Goal: Find specific page/section: Find specific page/section

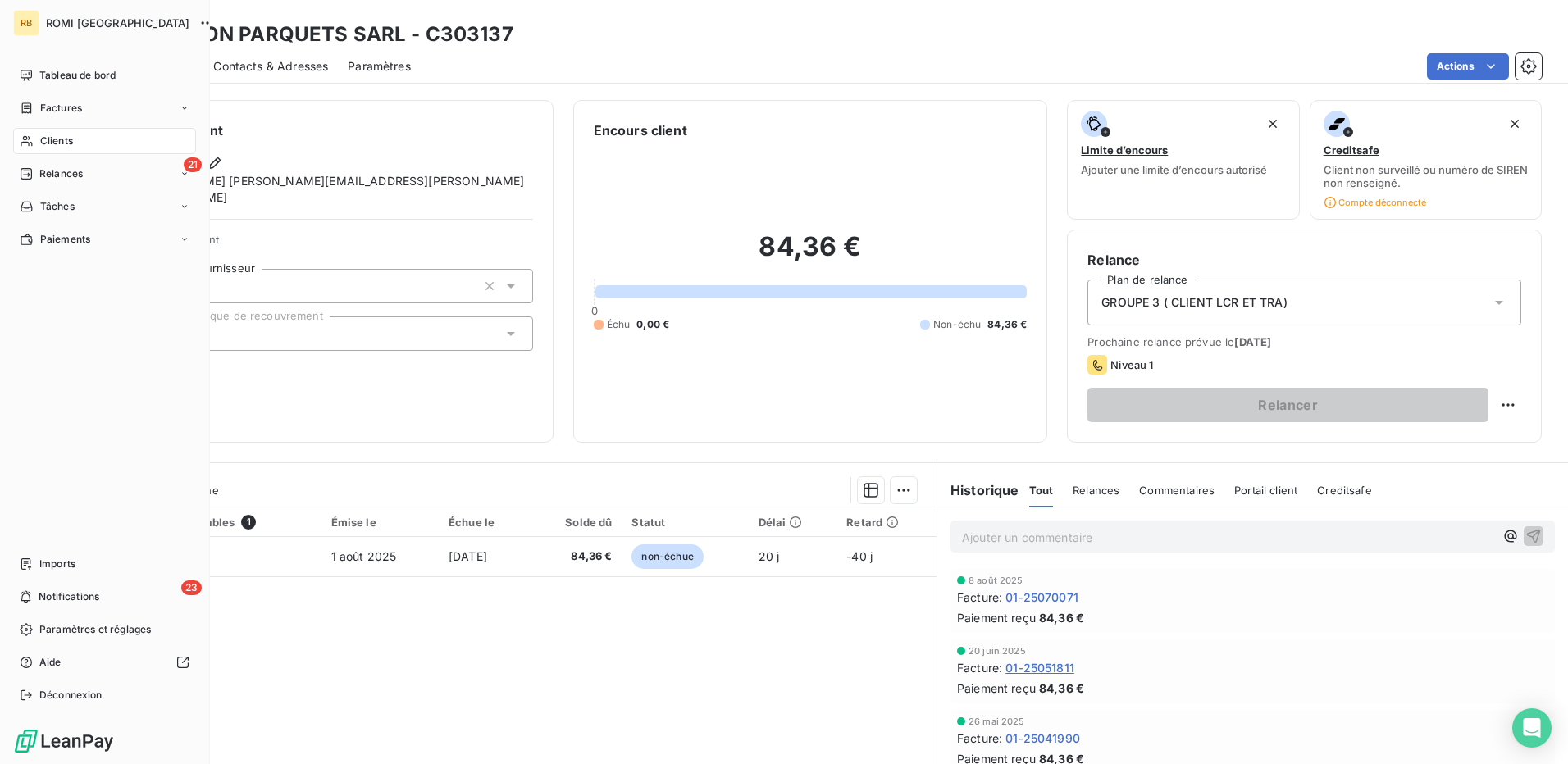
click at [68, 138] on span "Clients" at bounding box center [56, 140] width 32 height 14
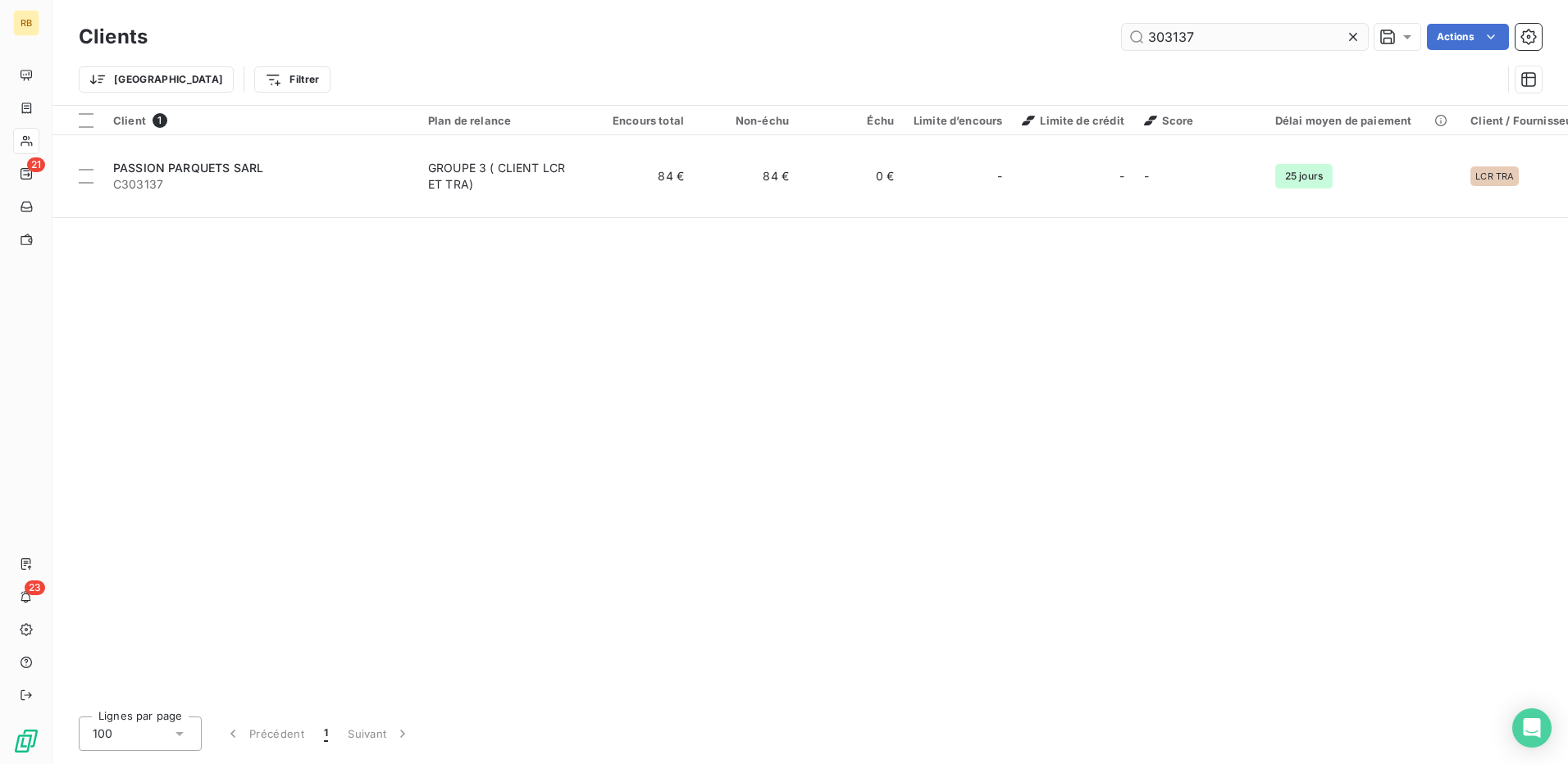
click at [1162, 37] on input "303137" at bounding box center [1245, 37] width 246 height 27
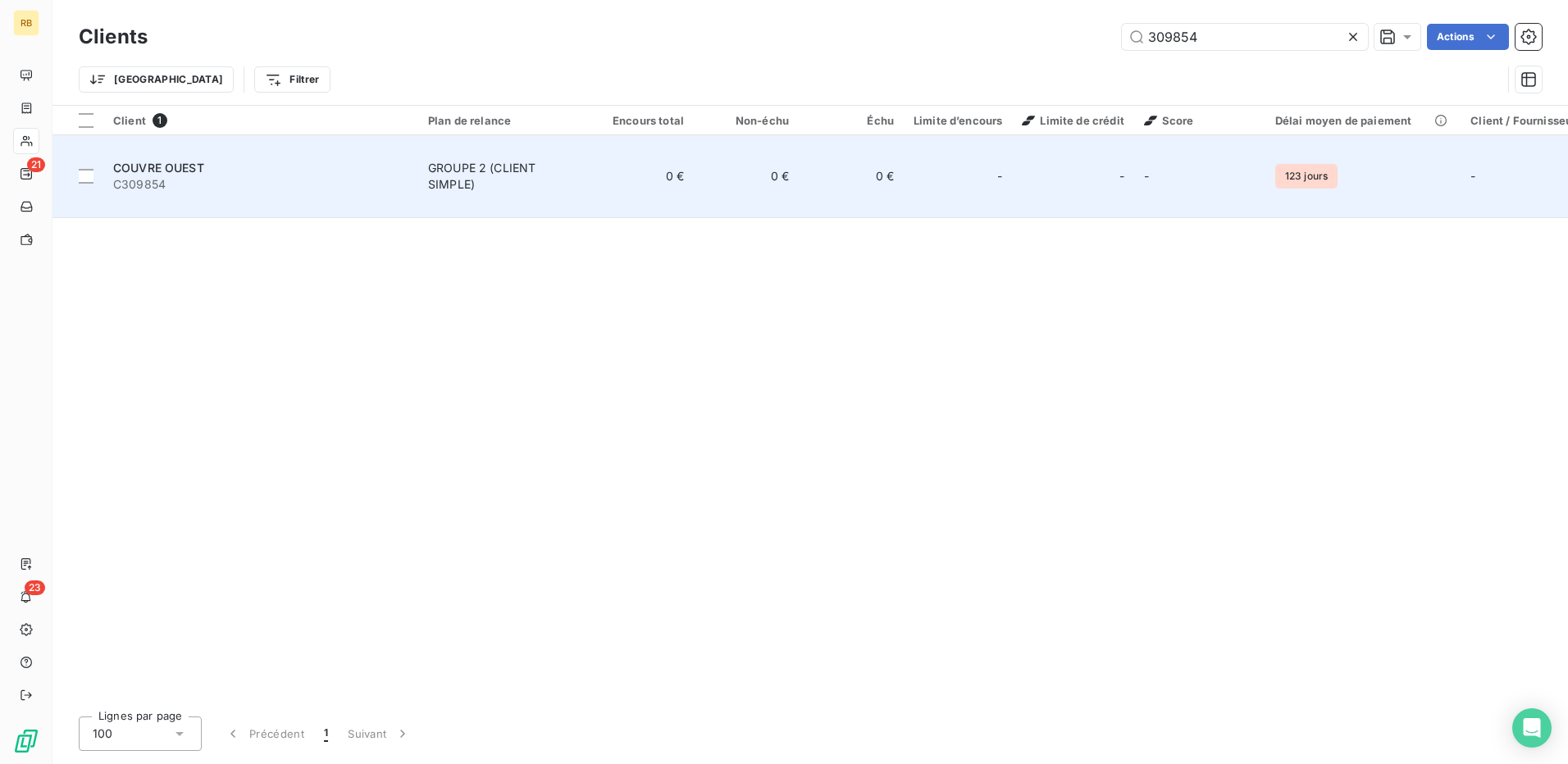
type input "309854"
click at [1069, 163] on div "-" at bounding box center [1072, 176] width 102 height 27
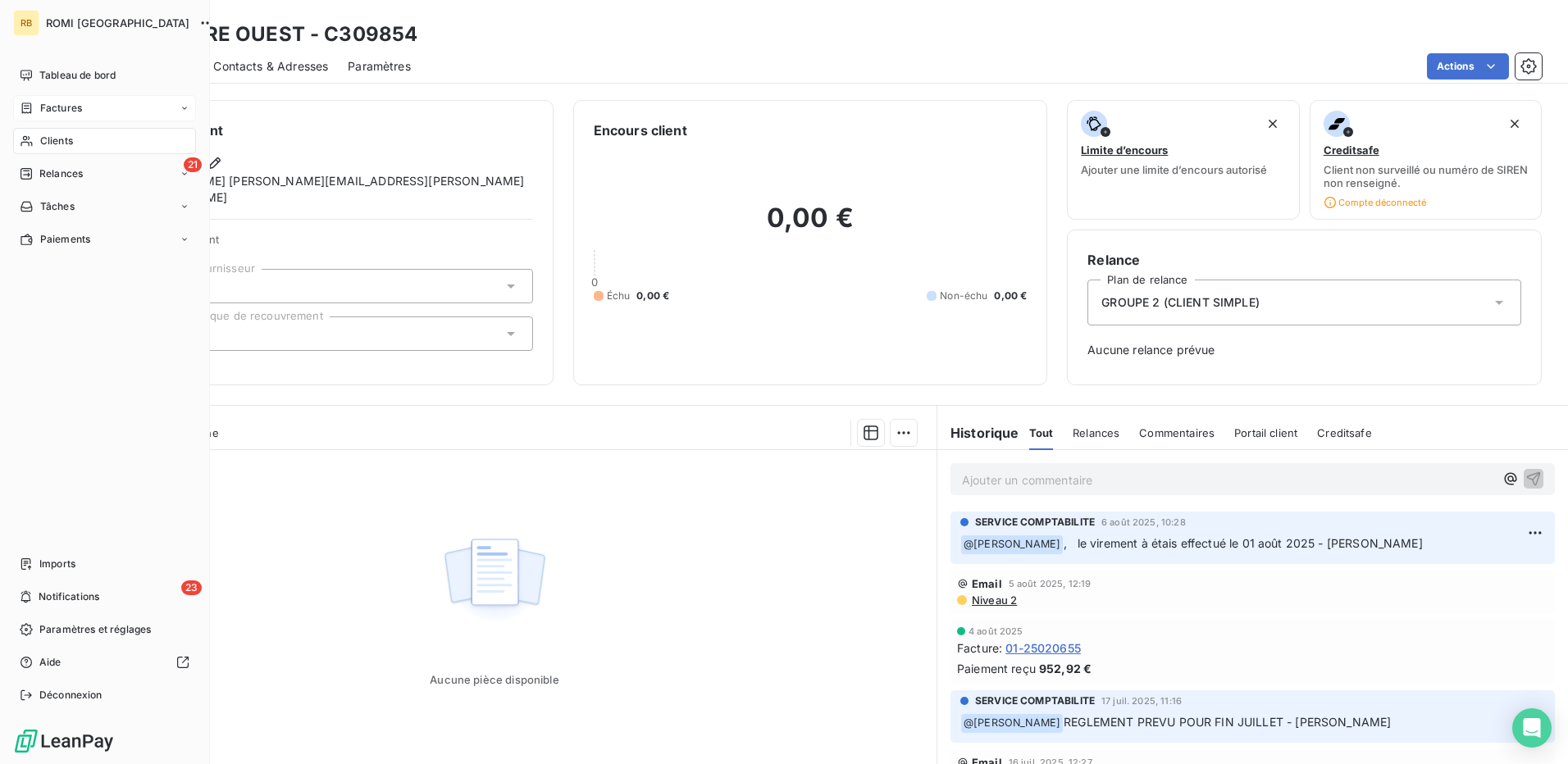
click at [87, 113] on div "Factures" at bounding box center [105, 109] width 183 height 27
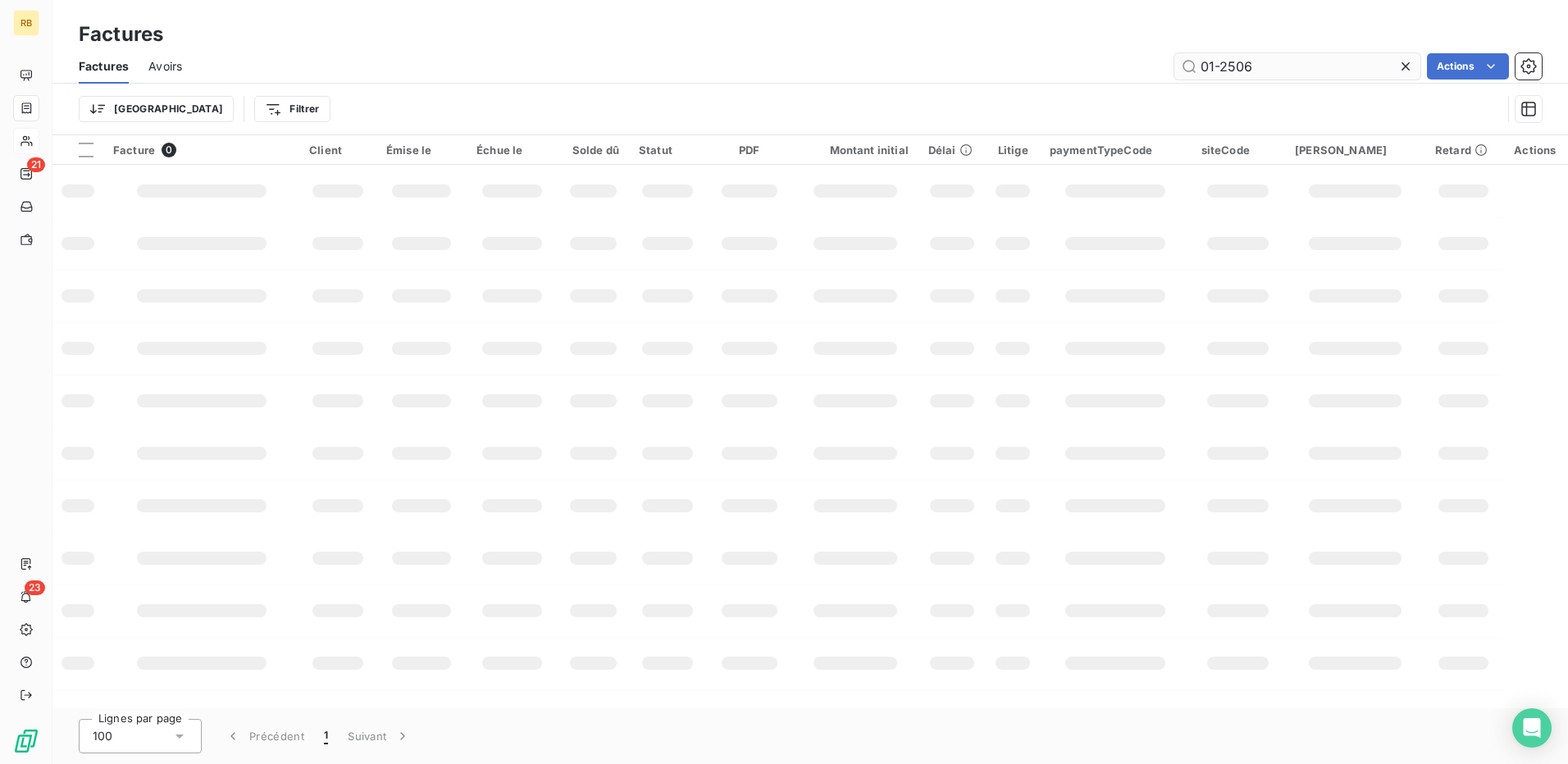
click at [1267, 71] on input "01-2506" at bounding box center [1297, 67] width 246 height 27
click at [1263, 71] on input "01-2506" at bounding box center [1297, 67] width 246 height 27
click at [1232, 58] on input "01-2506" at bounding box center [1297, 67] width 246 height 27
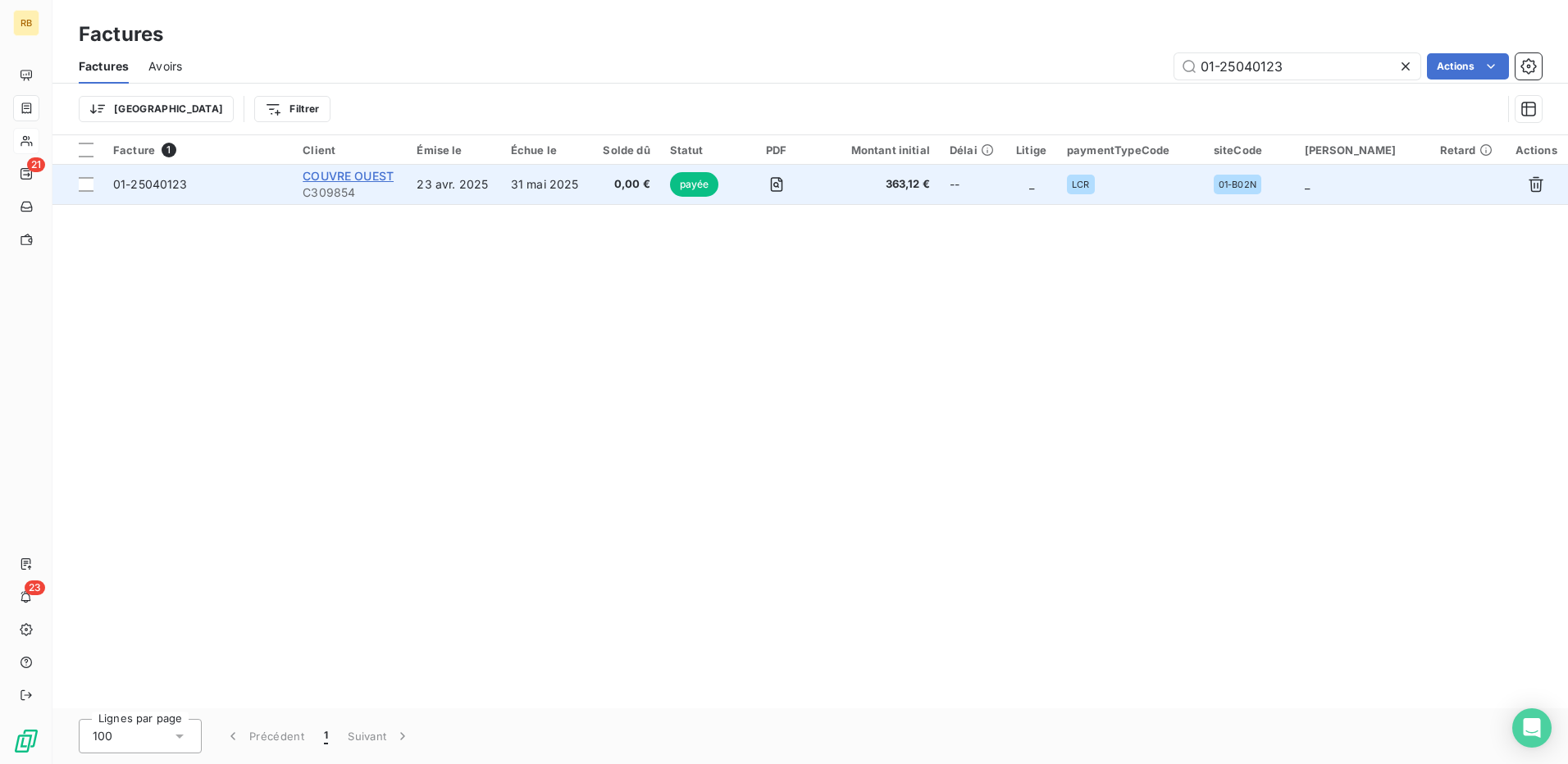
type input "01-25040123"
click at [359, 177] on span "COUVRE OUEST" at bounding box center [349, 175] width 92 height 14
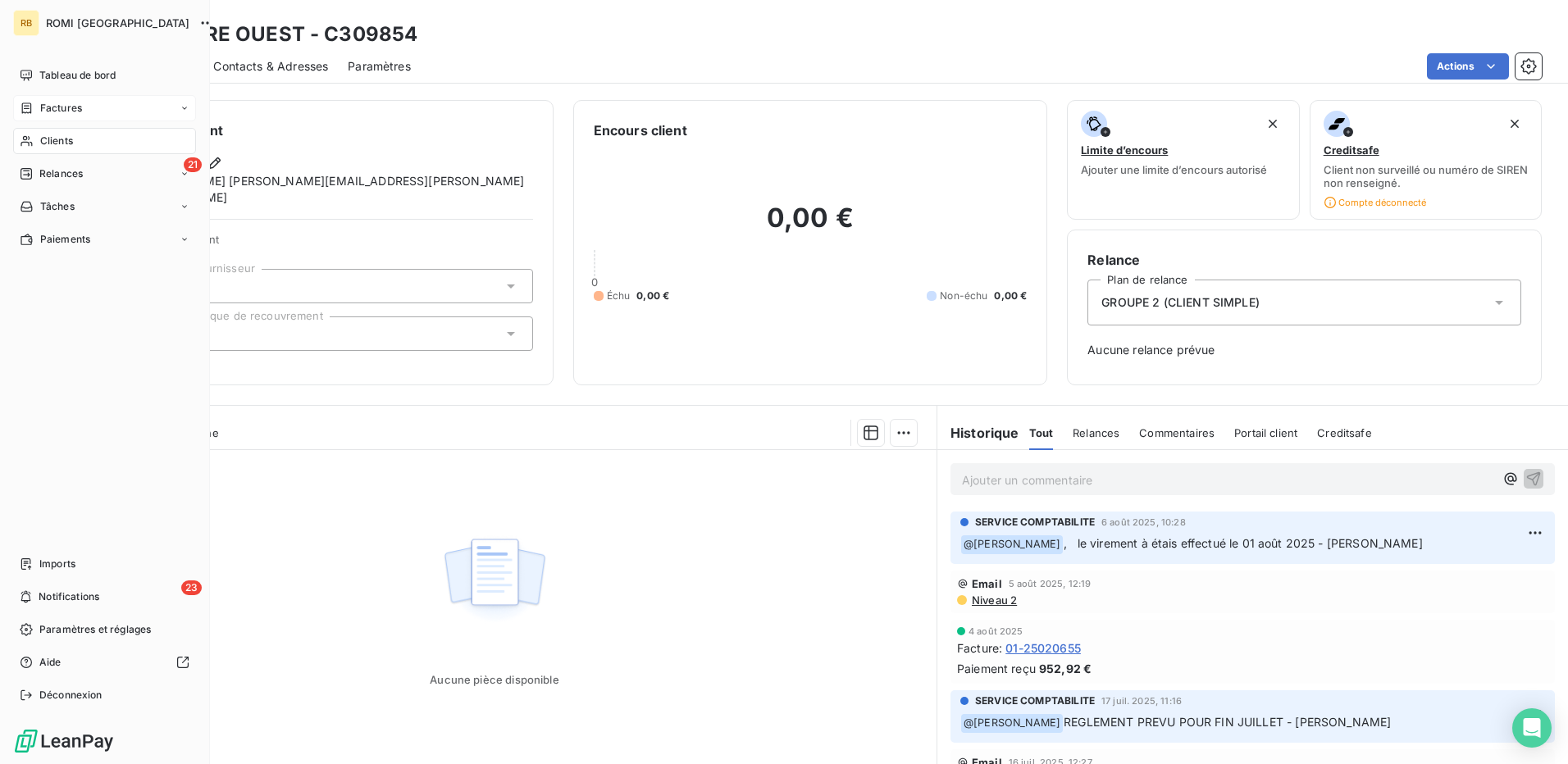
click at [91, 109] on div "Factures" at bounding box center [105, 109] width 183 height 27
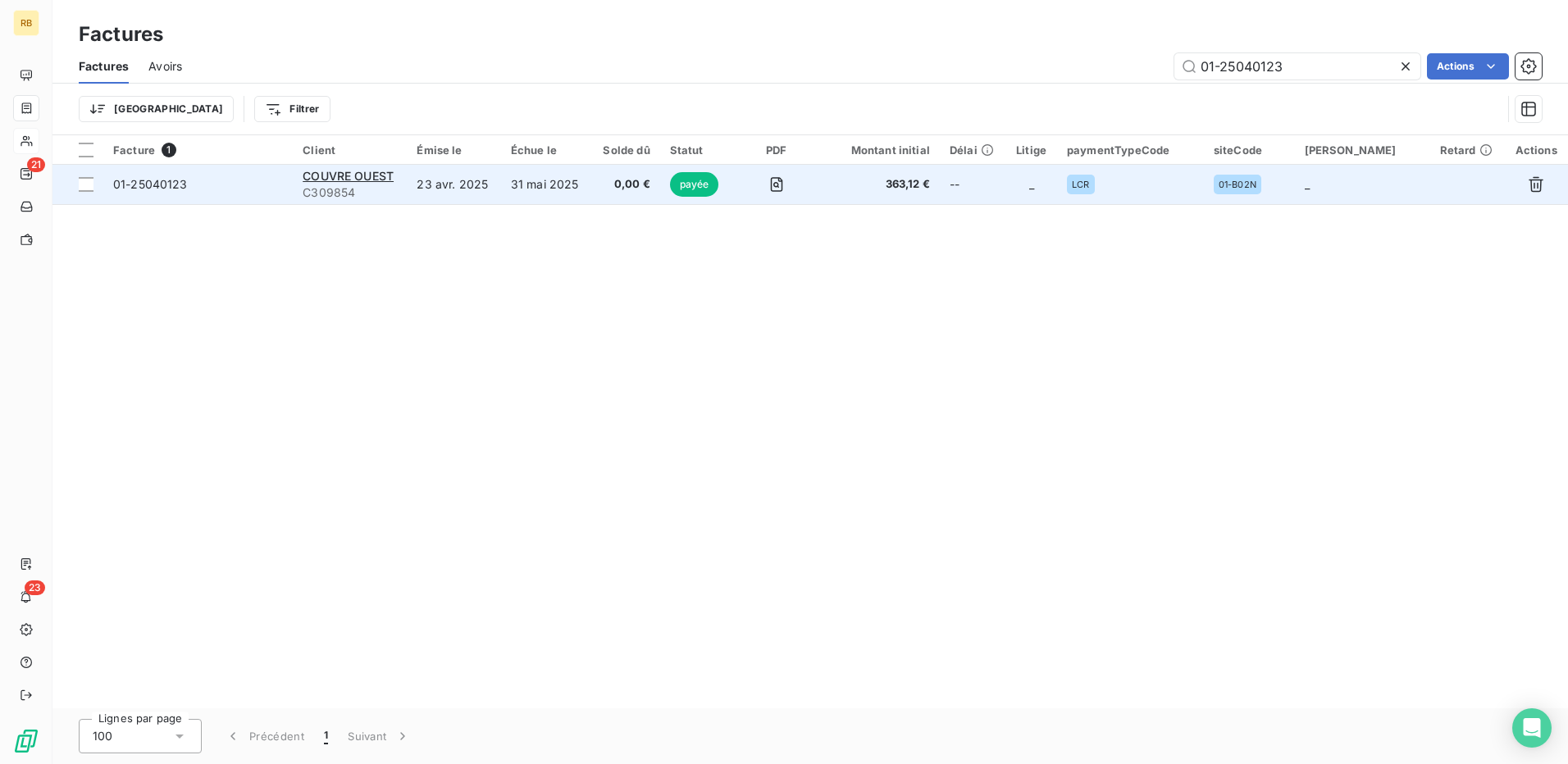
drag, startPoint x: 353, startPoint y: 178, endPoint x: 358, endPoint y: 187, distance: 10.3
click at [358, 187] on div "COUVRE OUEST C309854" at bounding box center [350, 184] width 94 height 32
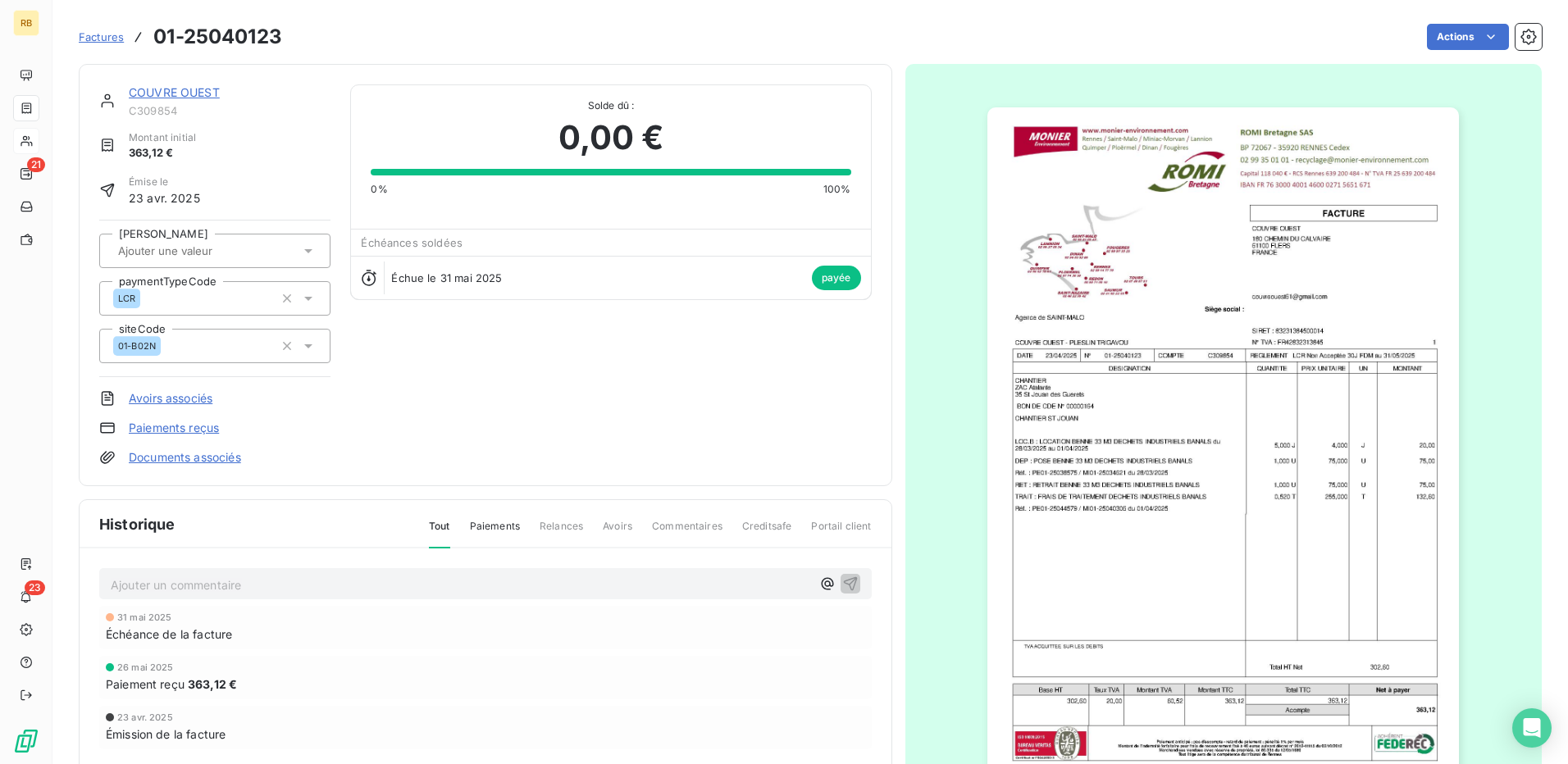
click at [166, 95] on link "COUVRE OUEST" at bounding box center [174, 92] width 92 height 14
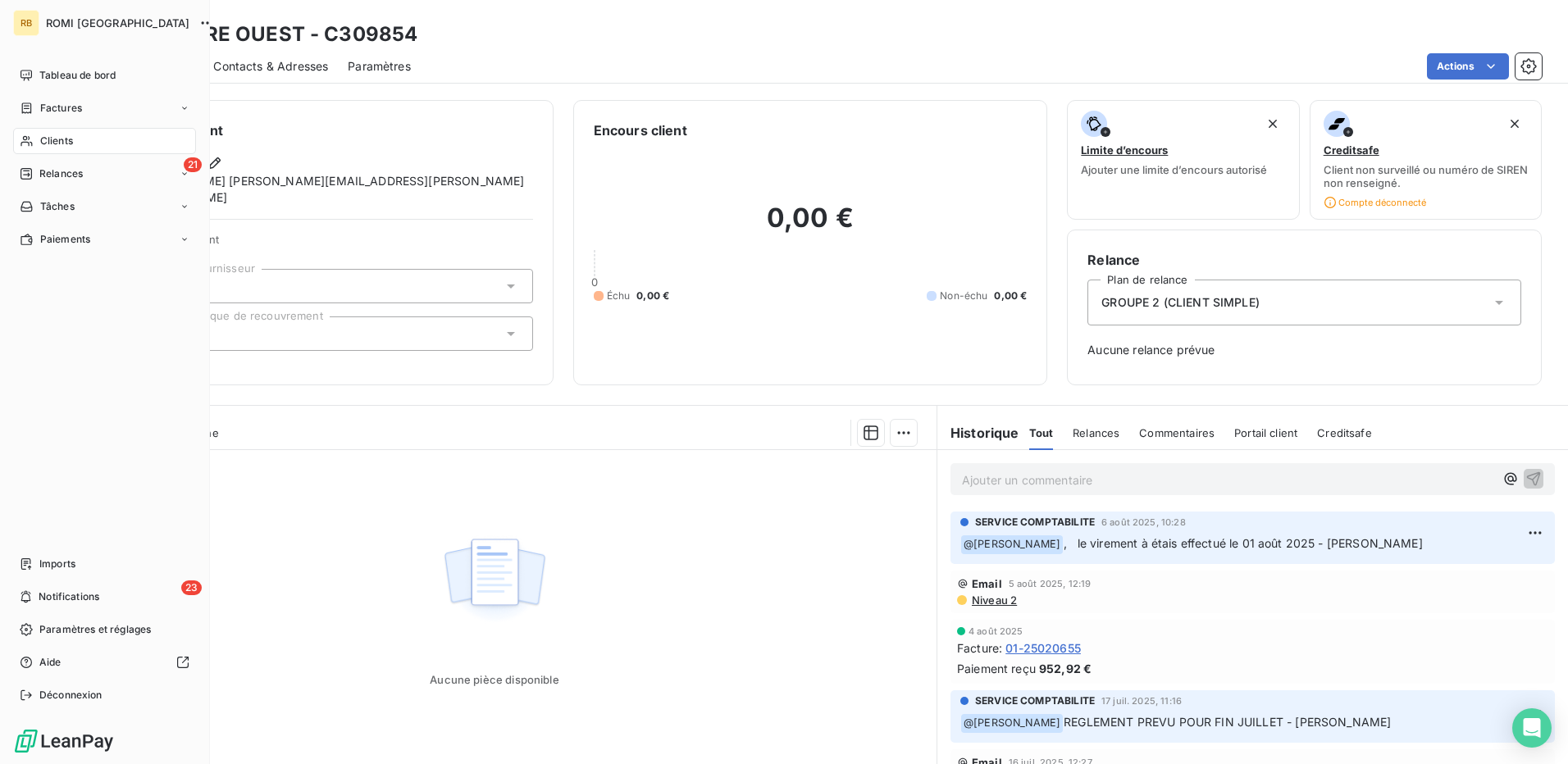
drag, startPoint x: 69, startPoint y: 137, endPoint x: 203, endPoint y: 124, distance: 134.6
click at [69, 137] on span "Clients" at bounding box center [56, 140] width 32 height 14
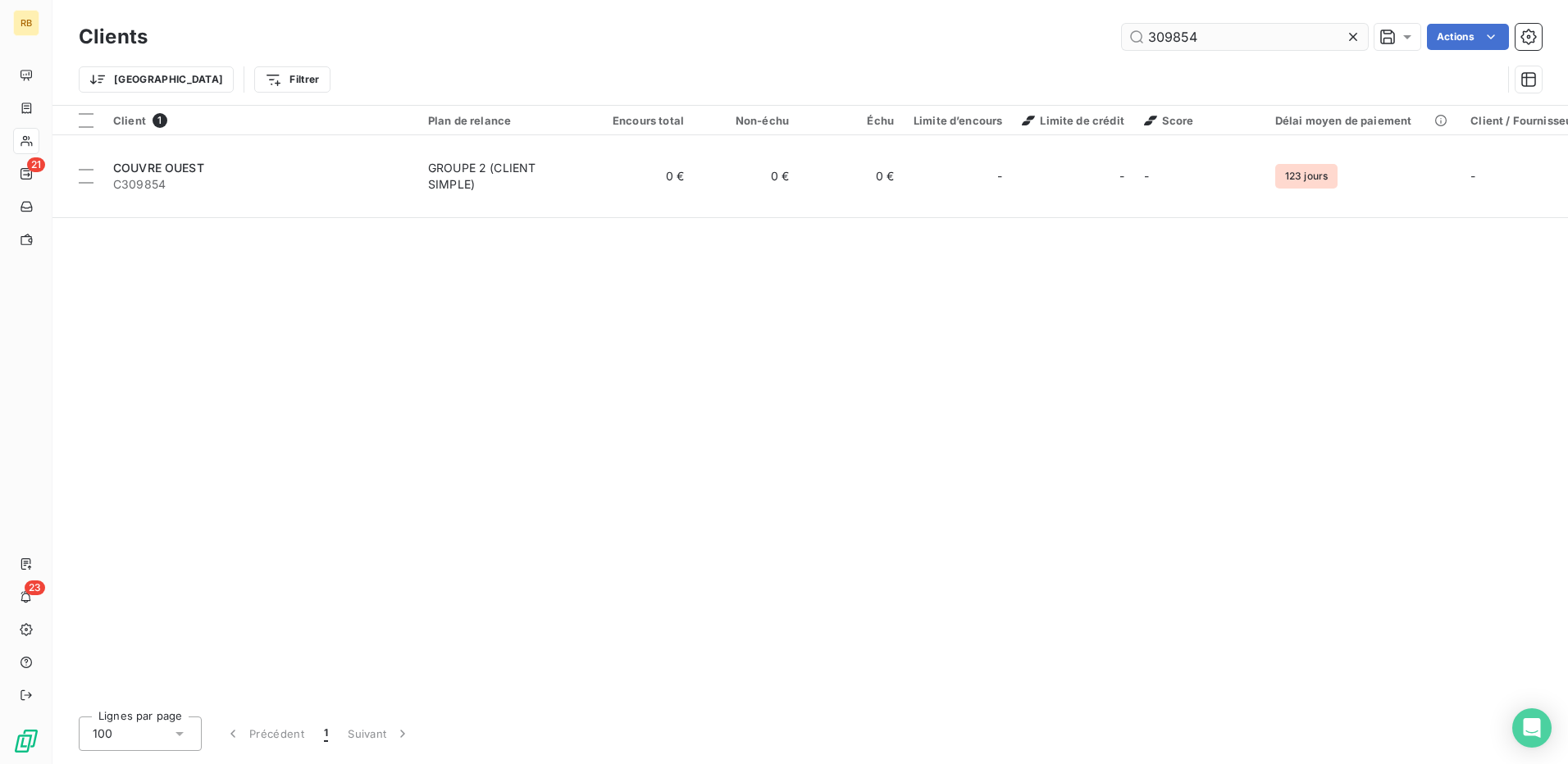
click at [1181, 27] on input "309854" at bounding box center [1245, 37] width 246 height 27
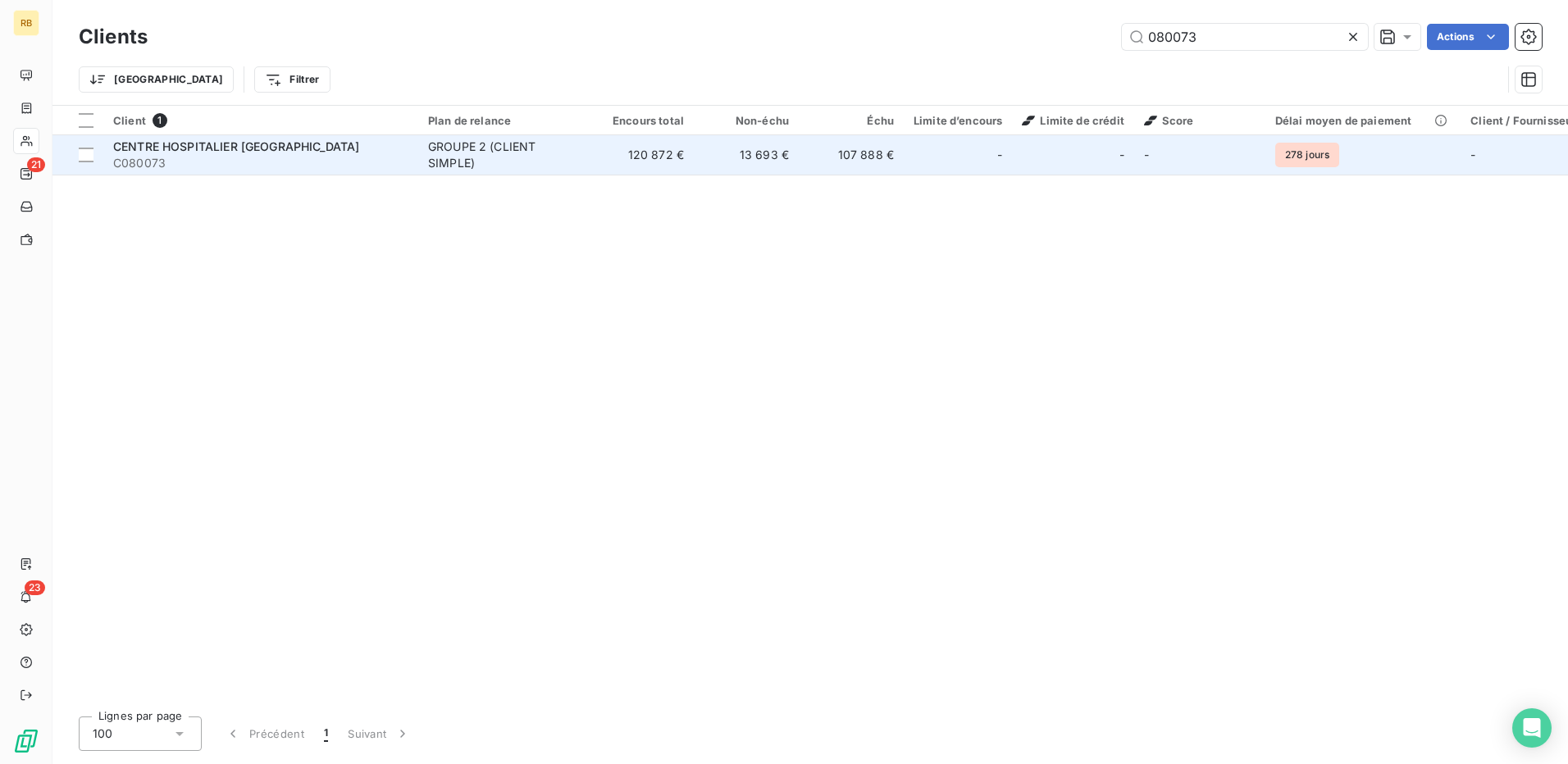
type input "080073"
click at [846, 164] on td "107 888 €" at bounding box center [851, 154] width 105 height 39
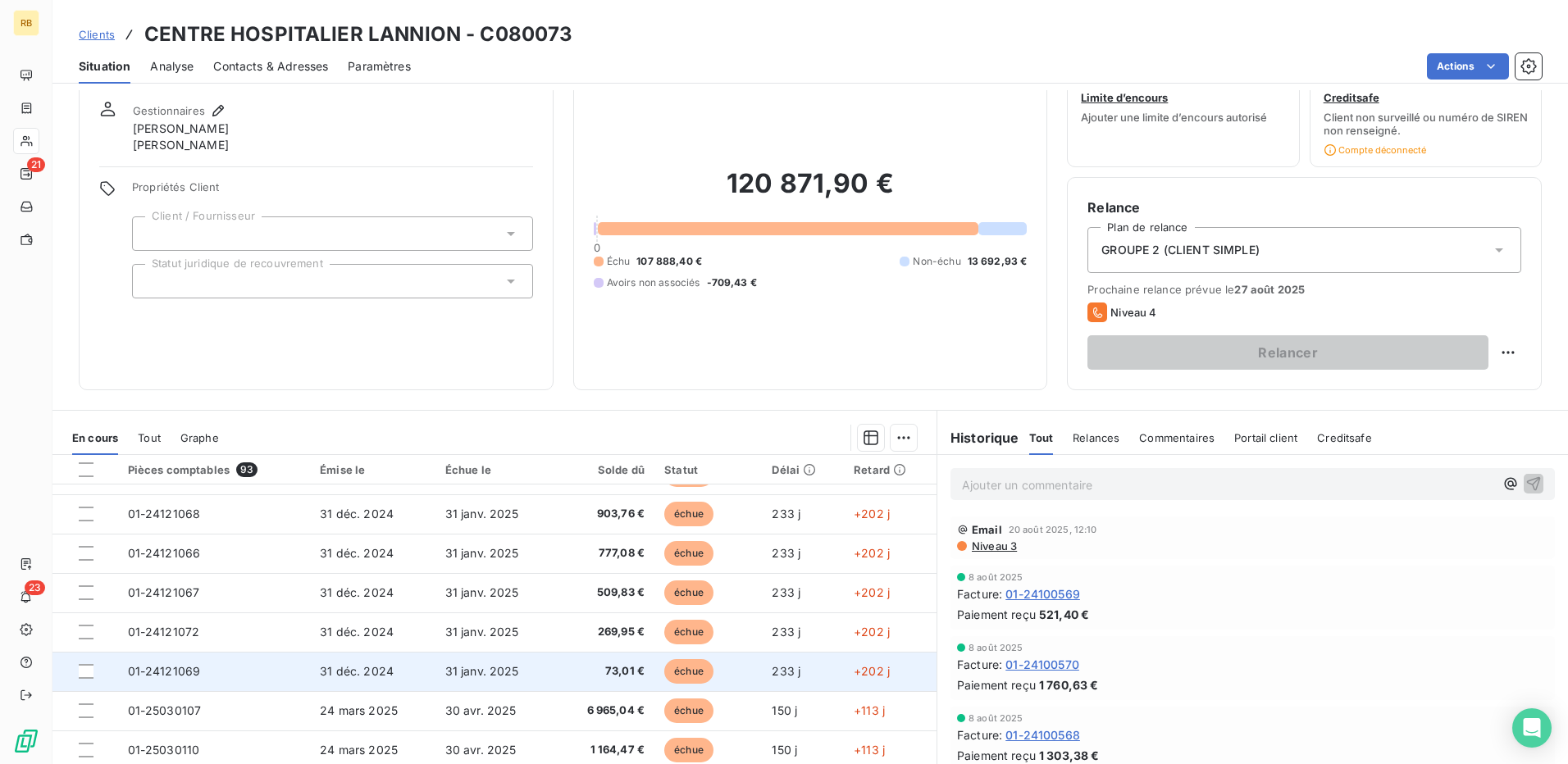
scroll to position [109, 0]
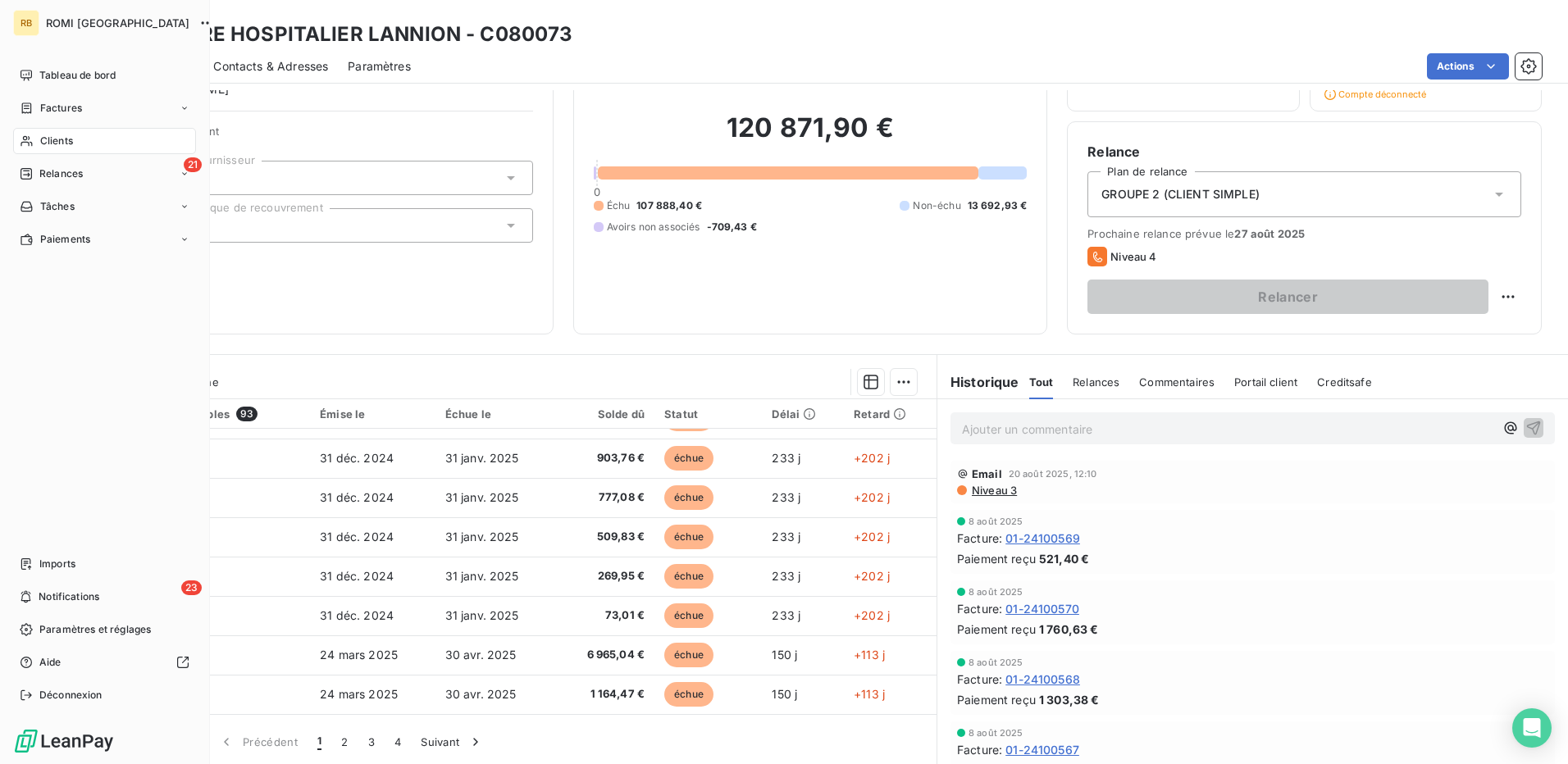
drag, startPoint x: 54, startPoint y: 143, endPoint x: 99, endPoint y: 156, distance: 46.8
click at [54, 142] on span "Clients" at bounding box center [56, 140] width 32 height 14
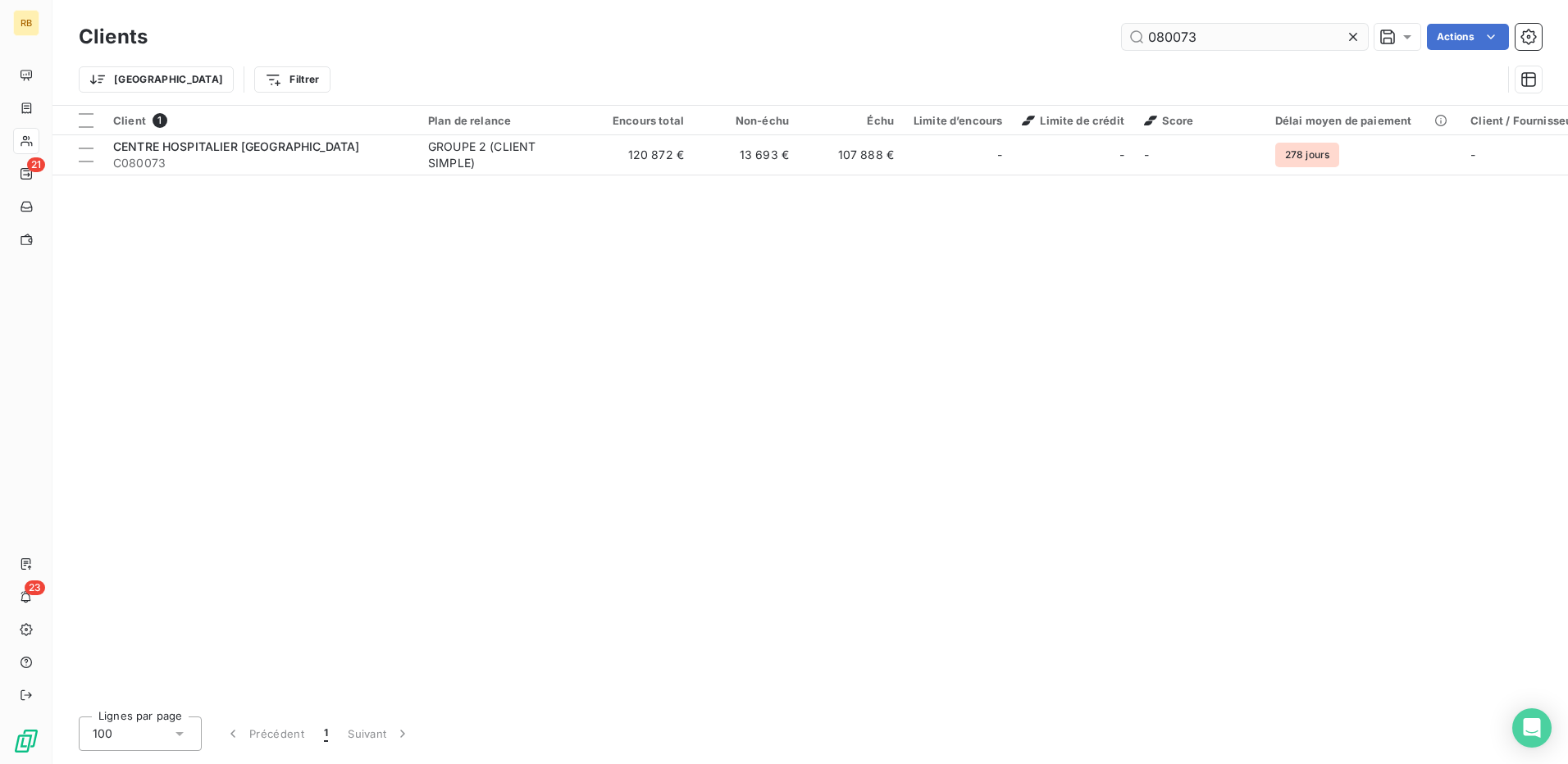
click at [1172, 37] on input "080073" at bounding box center [1245, 37] width 246 height 27
click at [1174, 37] on input "080073" at bounding box center [1245, 37] width 246 height 27
type input "SECOND L"
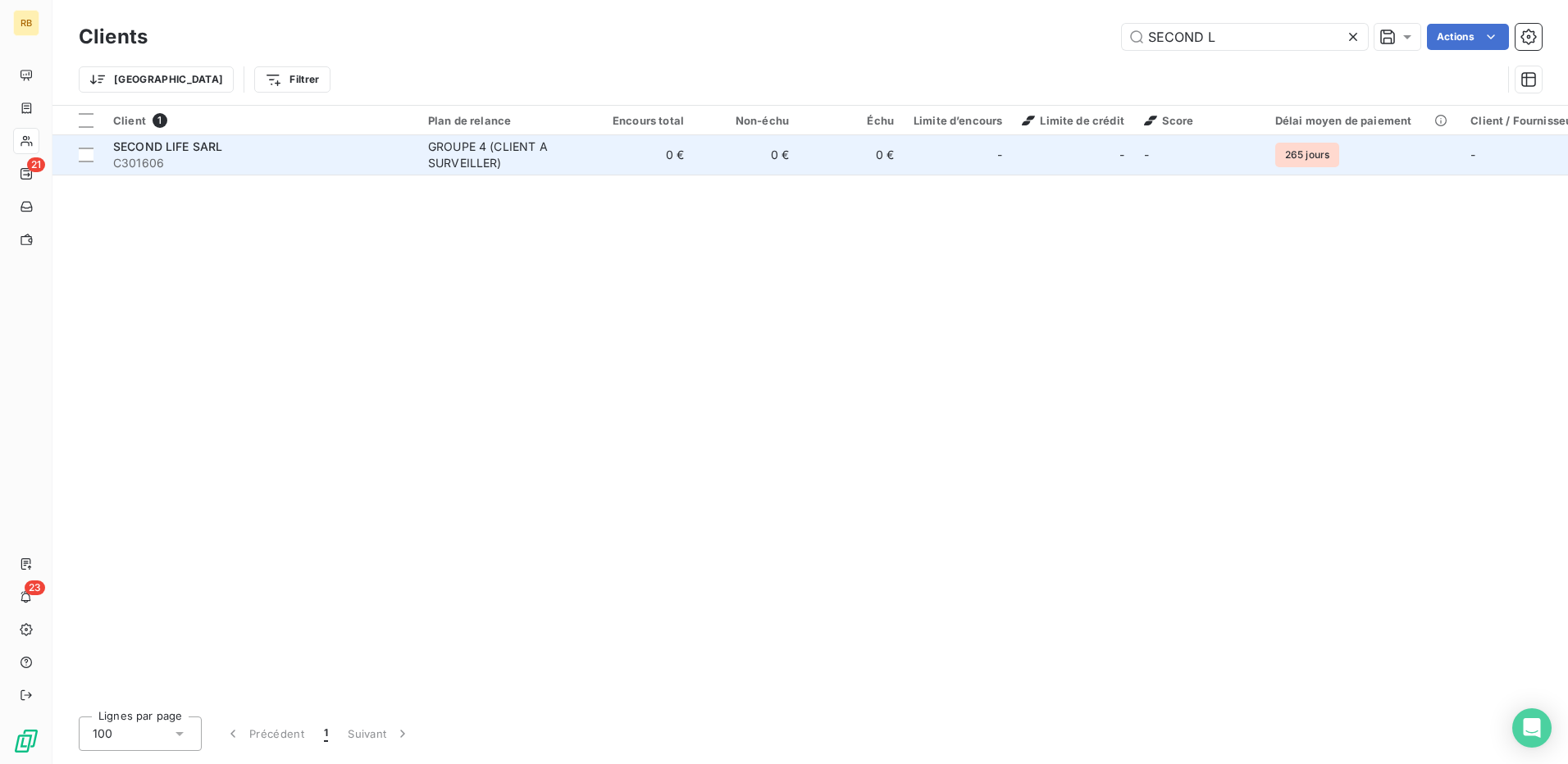
click at [670, 173] on div "Client 1 Plan de relance Encours total Non-échu Échu Limite d’encours Limite de…" at bounding box center [810, 404] width 1516 height 597
drag, startPoint x: 670, startPoint y: 173, endPoint x: 878, endPoint y: 155, distance: 208.8
click at [878, 155] on td "0 €" at bounding box center [851, 154] width 105 height 39
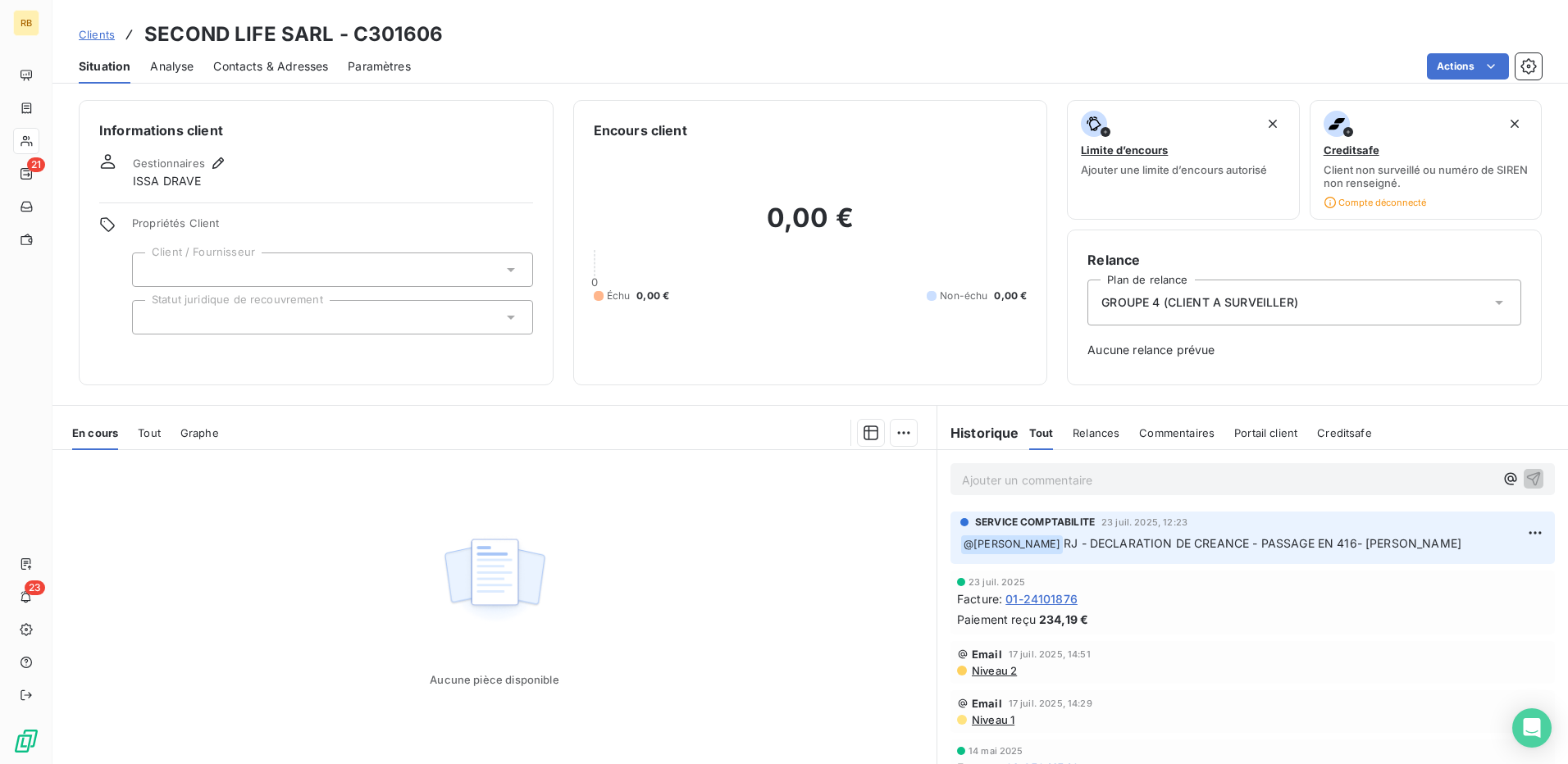
click at [1039, 70] on div "Actions" at bounding box center [987, 67] width 1111 height 27
